Goal: Transaction & Acquisition: Purchase product/service

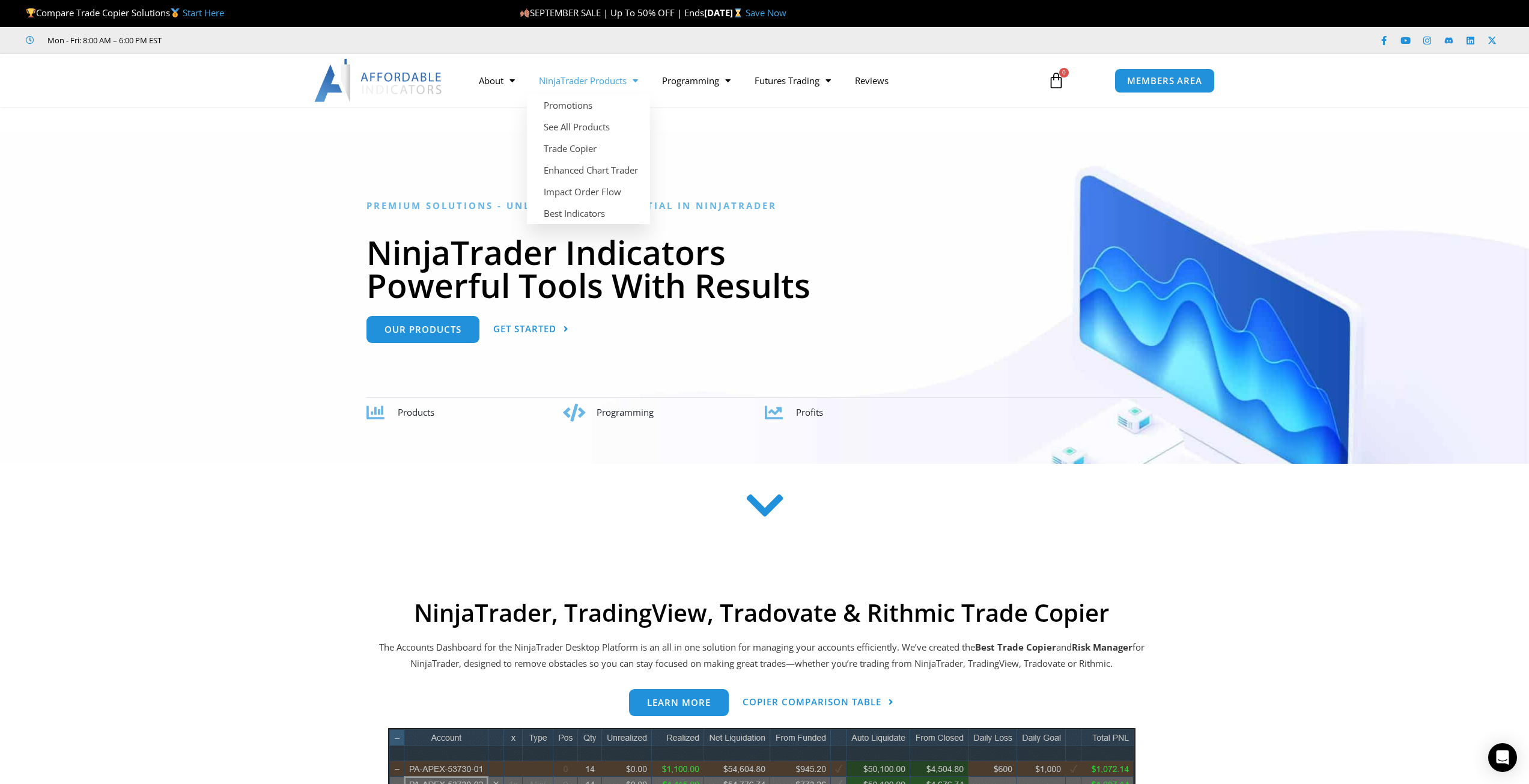
click at [631, 83] on span "Menu" at bounding box center [632, 81] width 12 height 21
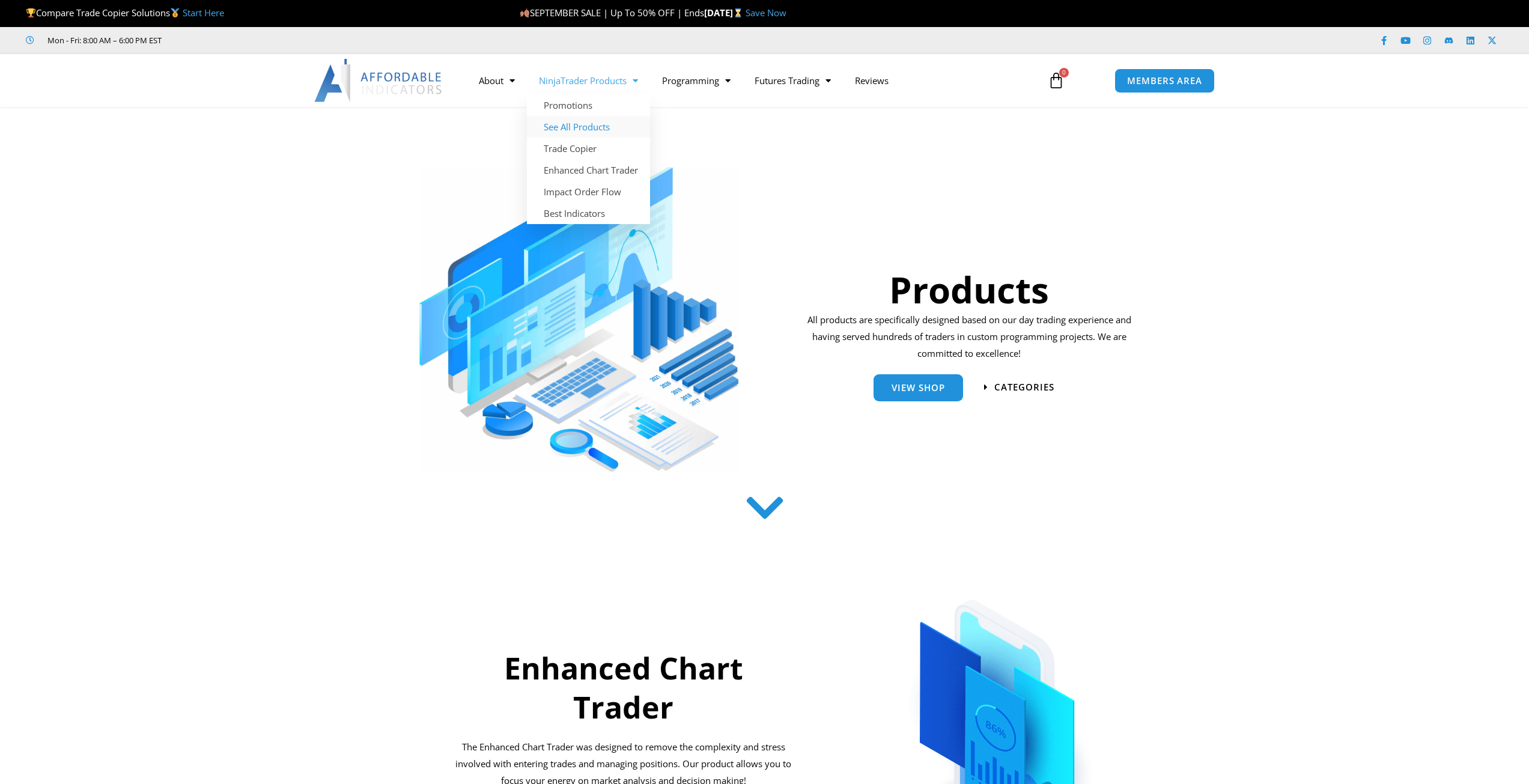
click at [598, 123] on link "See All Products" at bounding box center [588, 127] width 123 height 22
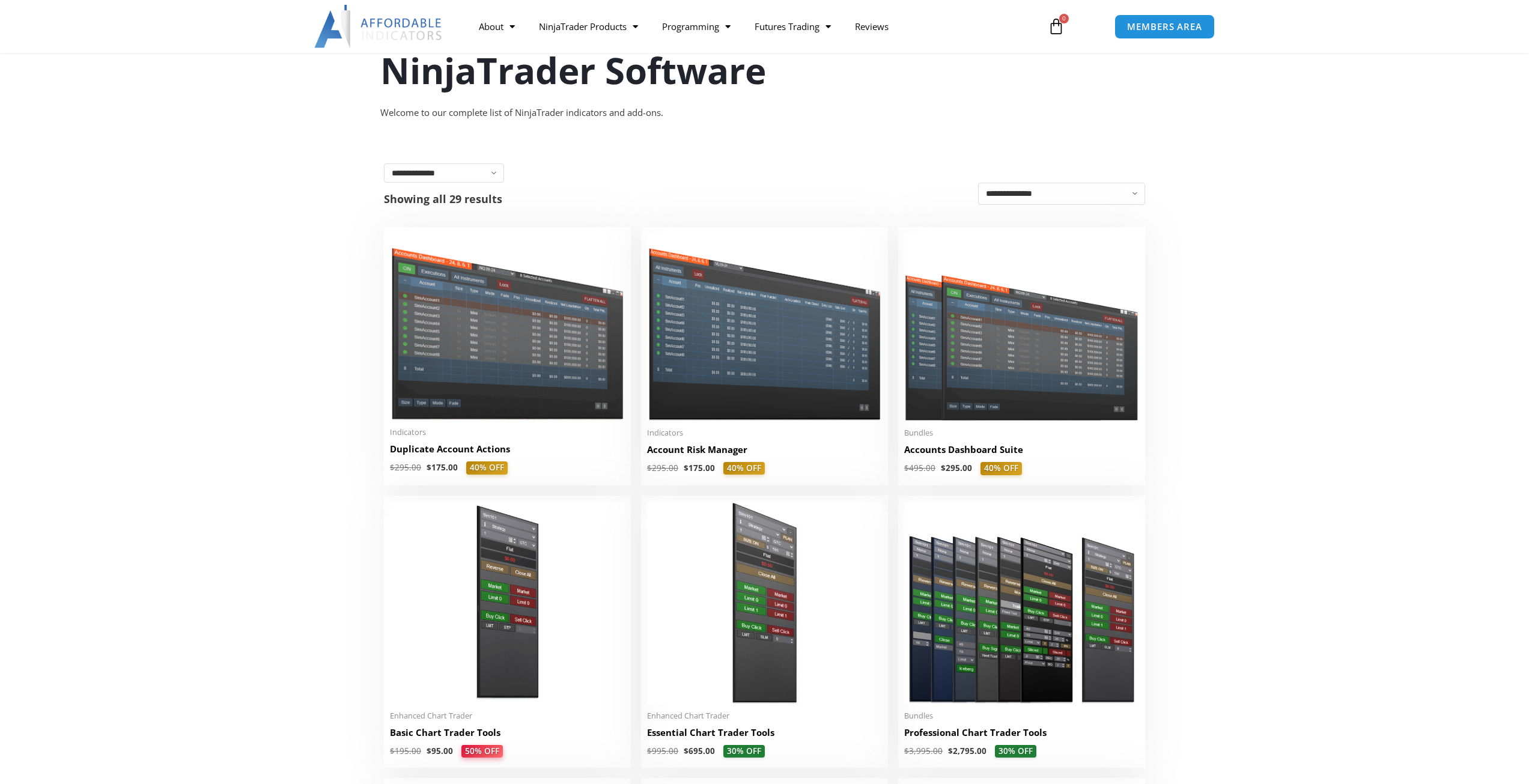
scroll to position [120, 0]
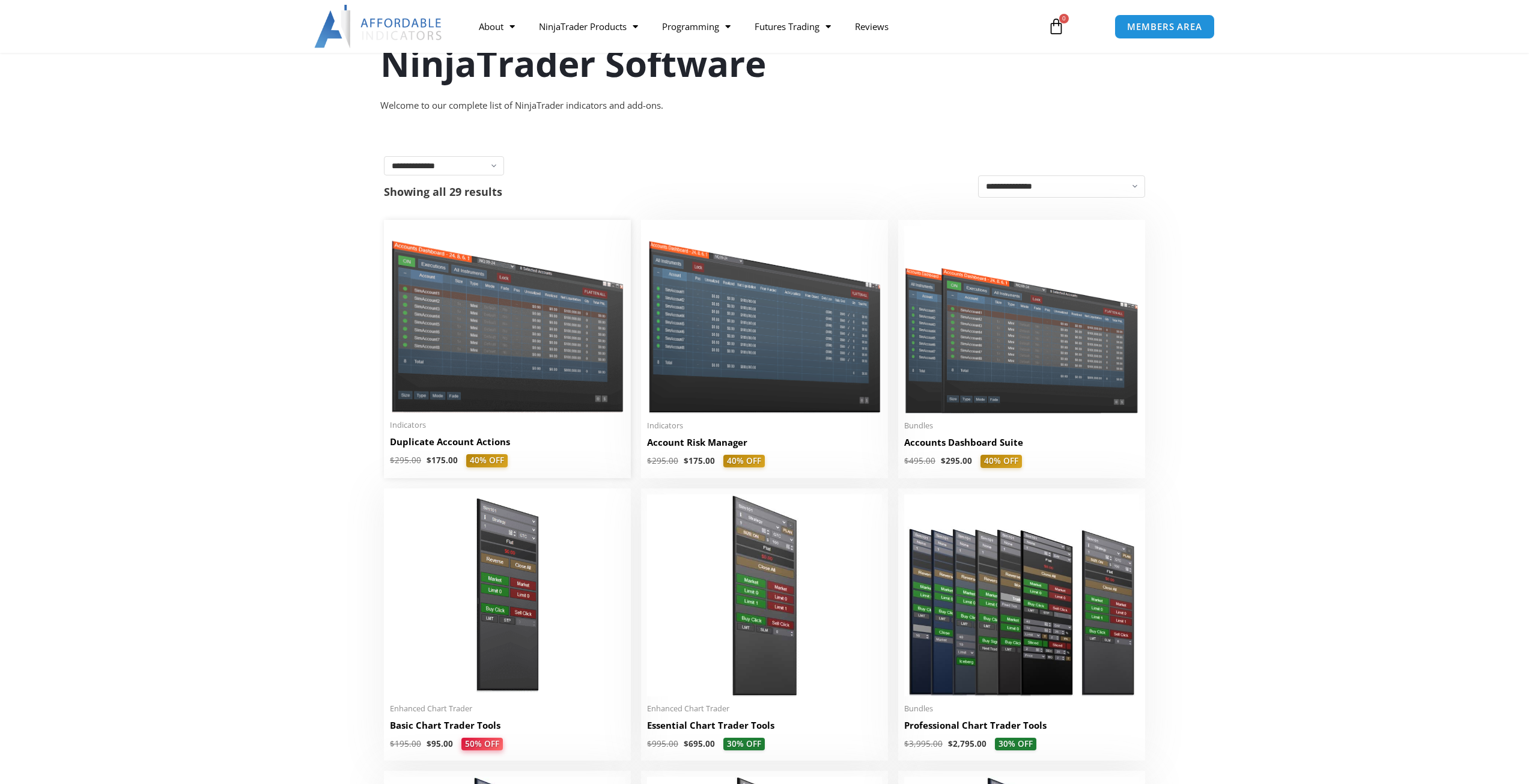
click at [473, 320] on img at bounding box center [507, 319] width 235 height 187
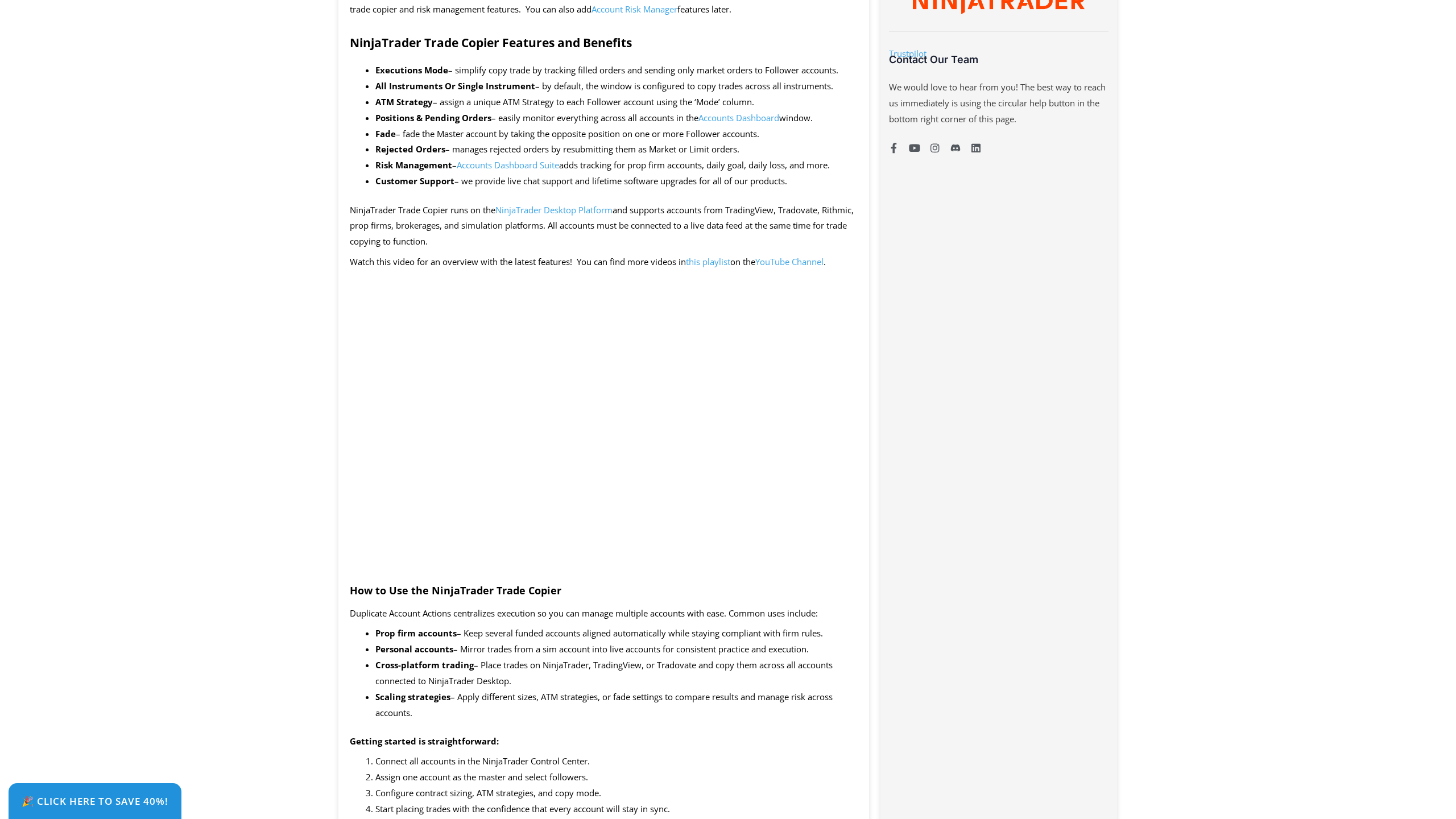
scroll to position [665, 0]
